Goal: Book appointment/travel/reservation

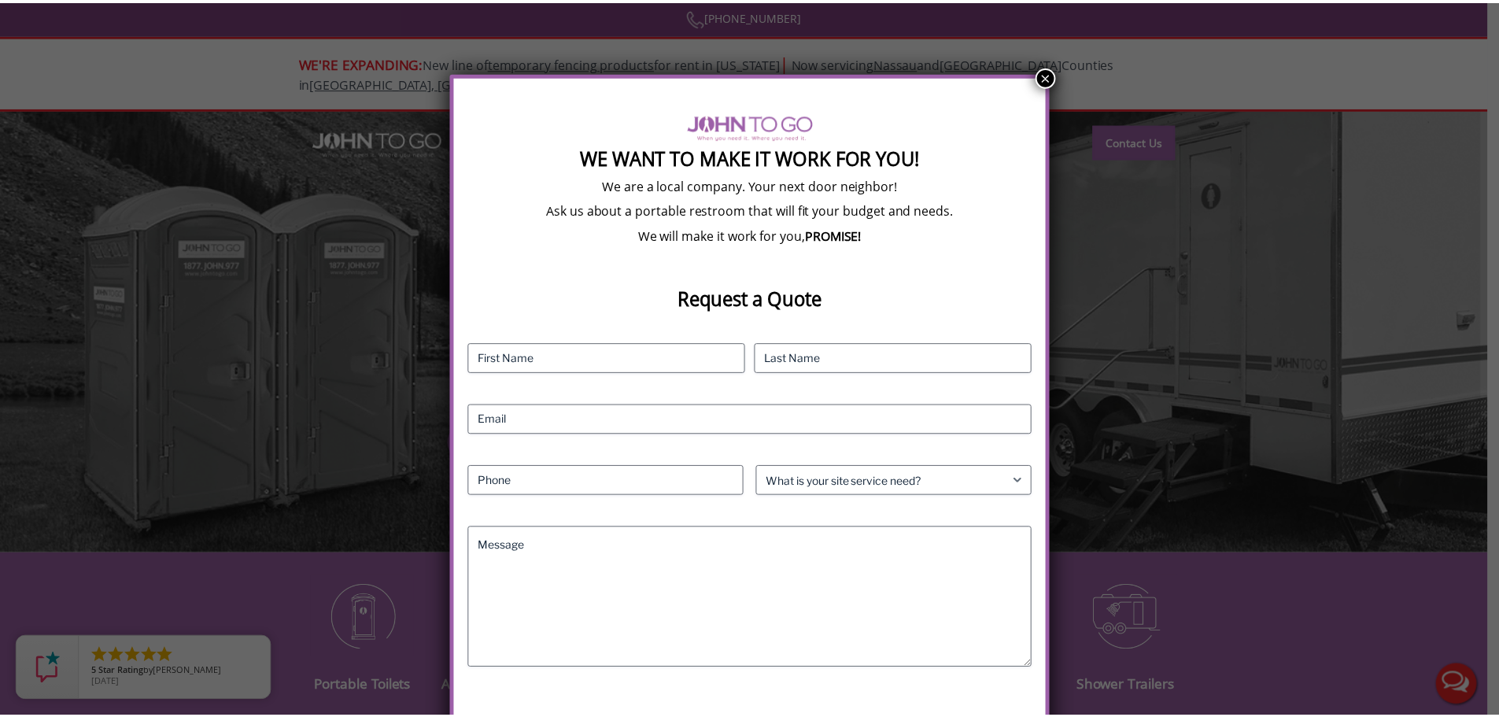
scroll to position [17, 0]
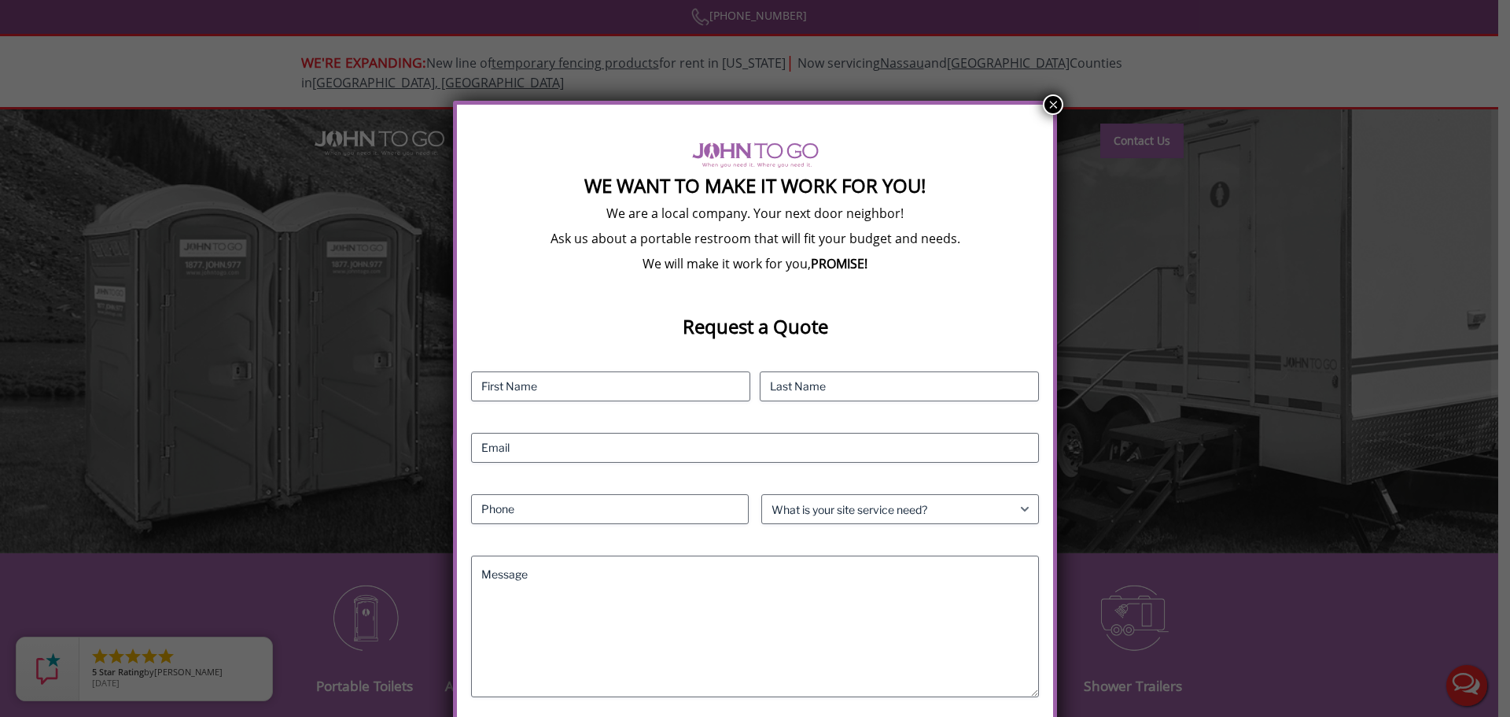
click at [1054, 105] on button "×" at bounding box center [1053, 104] width 20 height 20
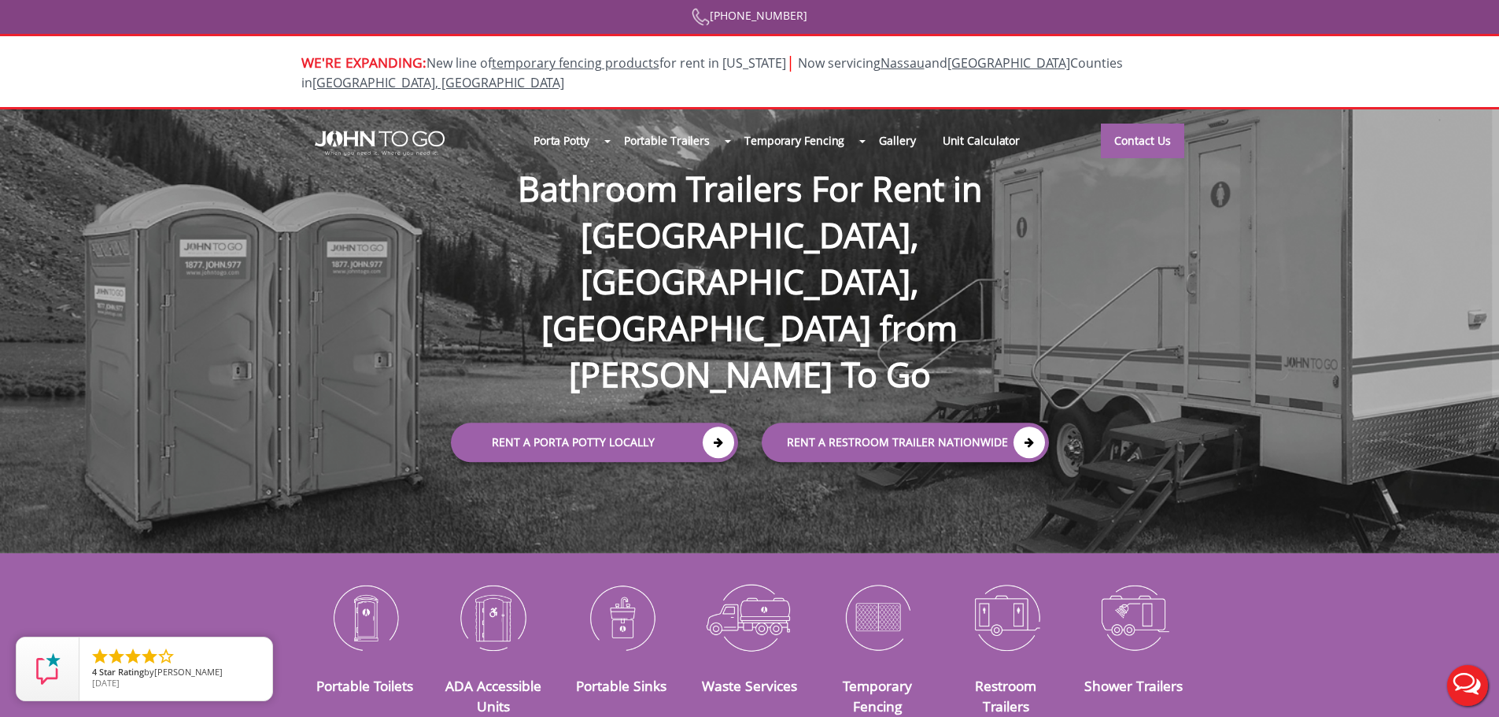
scroll to position [0, 0]
click at [614, 121] on div at bounding box center [749, 358] width 1499 height 717
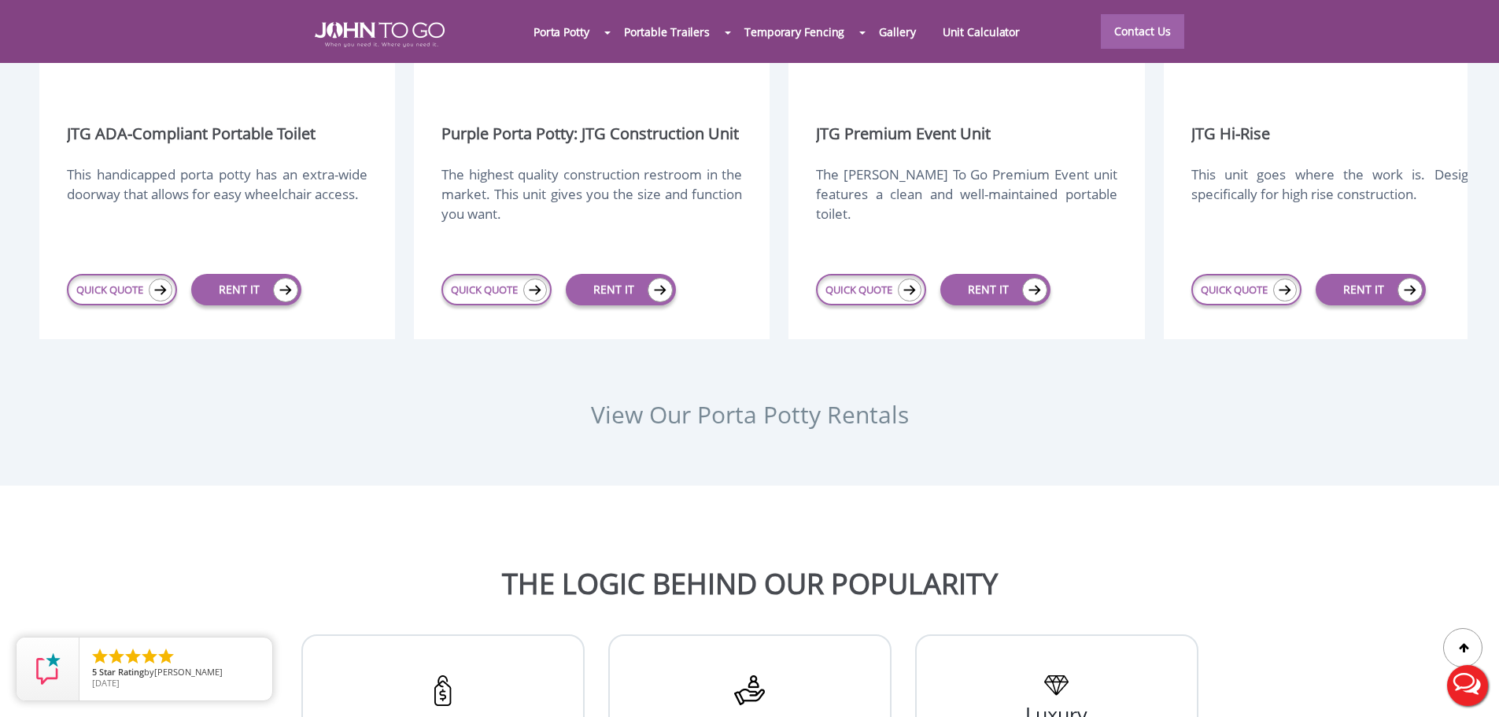
scroll to position [2203, 0]
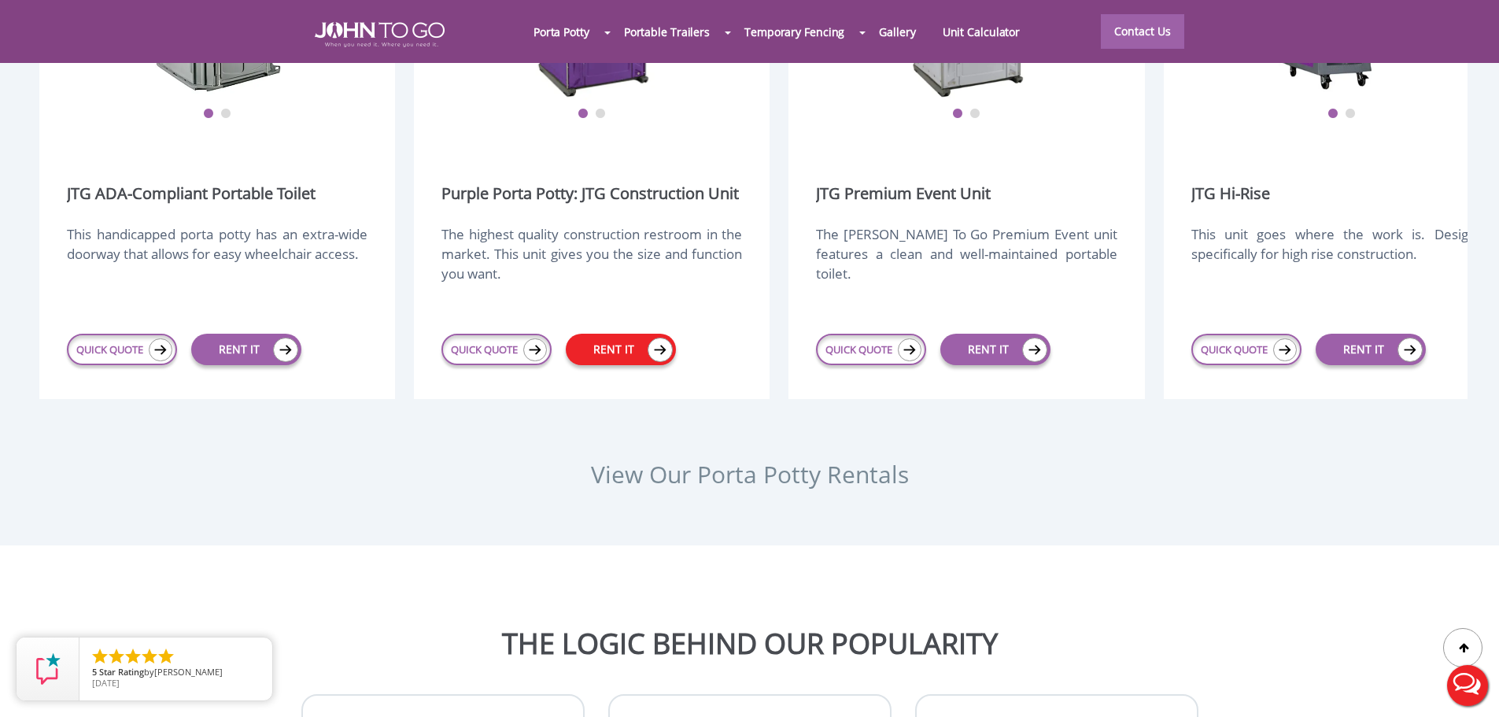
click at [655, 337] on img at bounding box center [659, 349] width 25 height 24
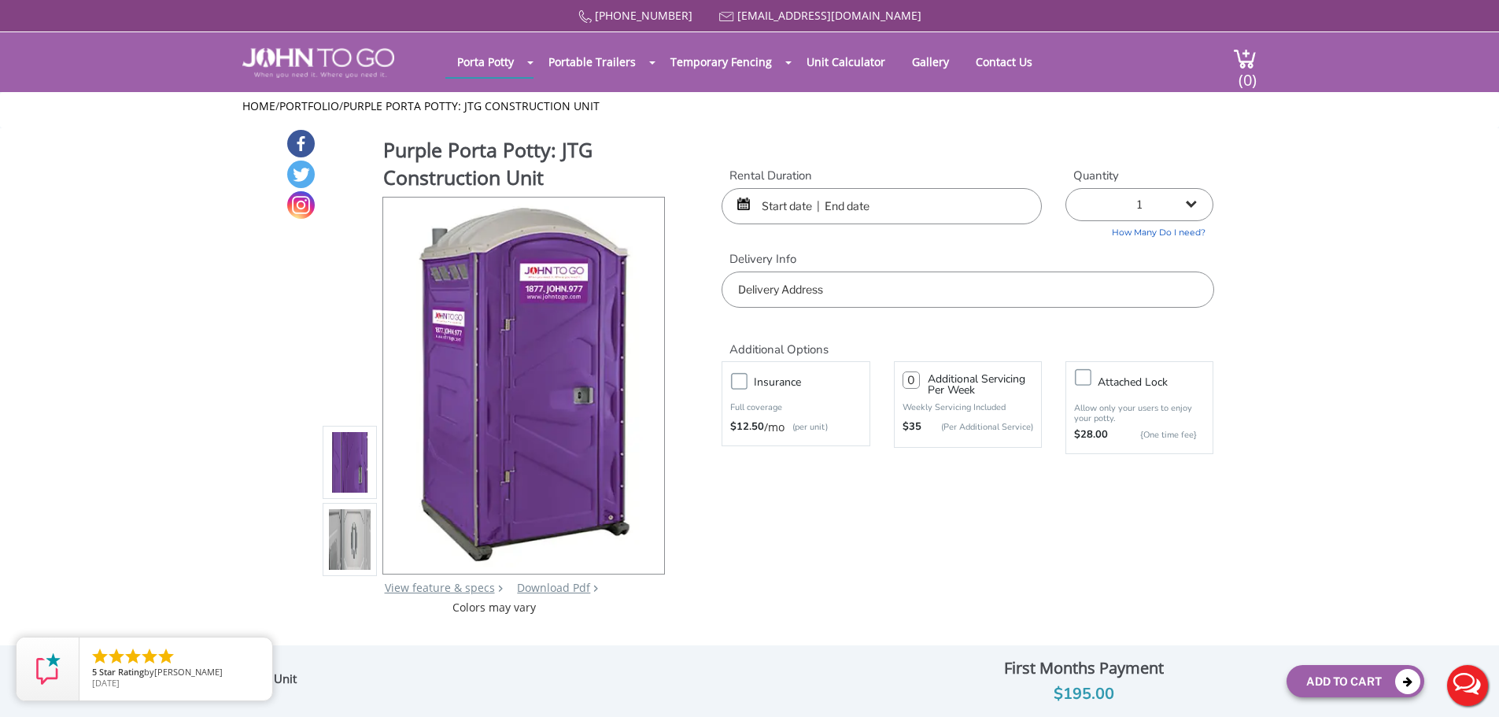
click at [780, 209] on input "text" at bounding box center [881, 206] width 320 height 36
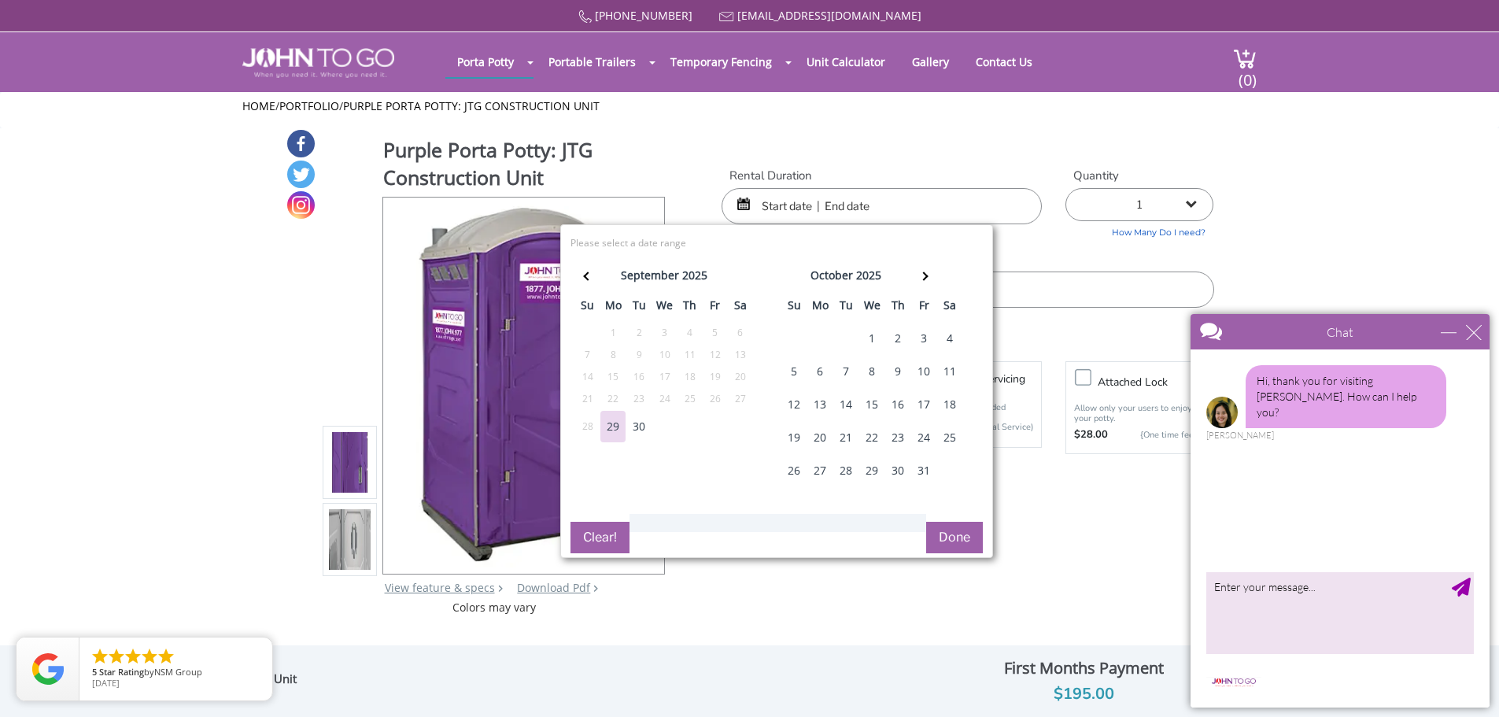
click at [875, 397] on div "15" at bounding box center [871, 404] width 25 height 31
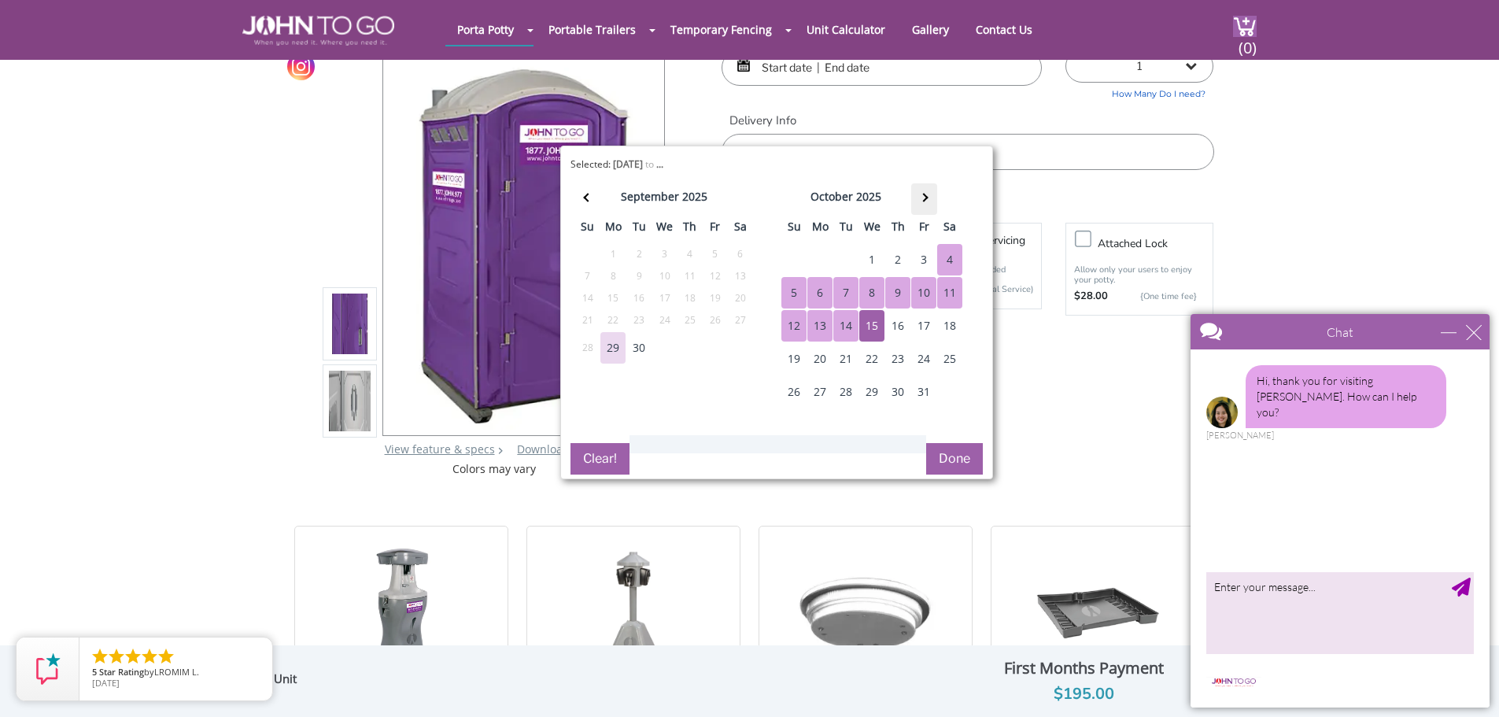
click at [918, 195] on th at bounding box center [924, 198] width 26 height 31
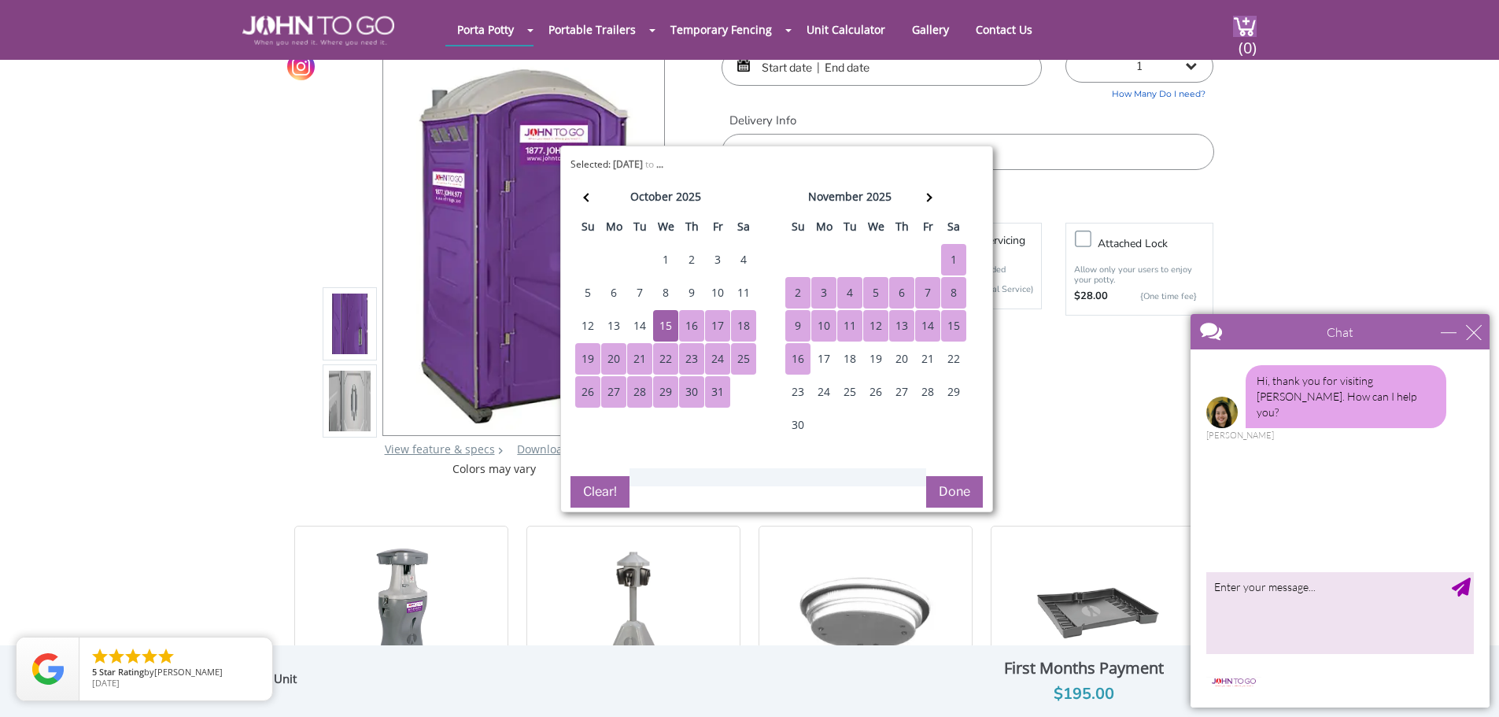
click at [798, 358] on div "16" at bounding box center [797, 358] width 25 height 31
type input "10/15/2025 to 11/16/2025"
